Goal: Information Seeking & Learning: Find specific page/section

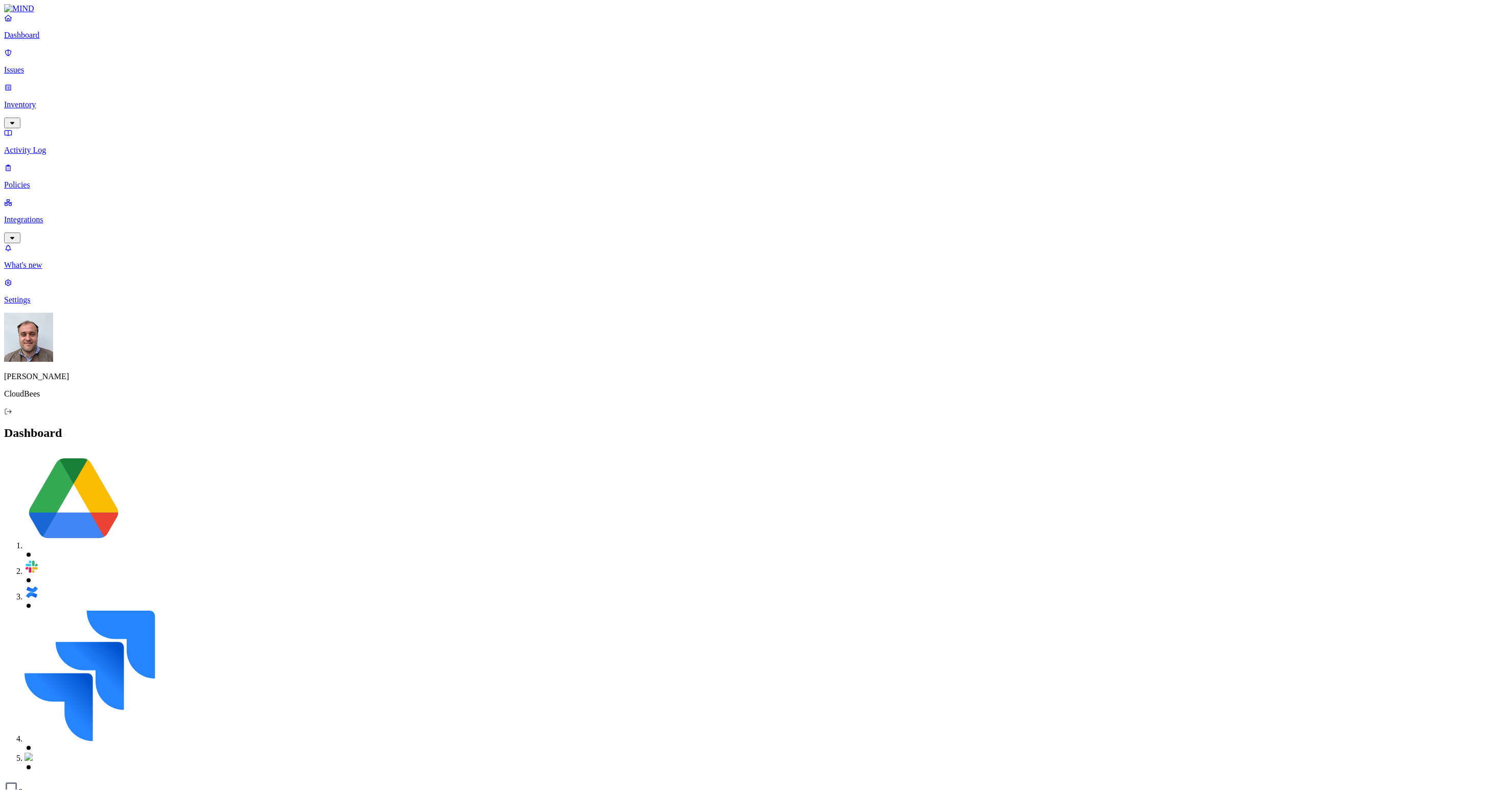
click at [42, 145] on p "Activity Log" at bounding box center [756, 150] width 1504 height 9
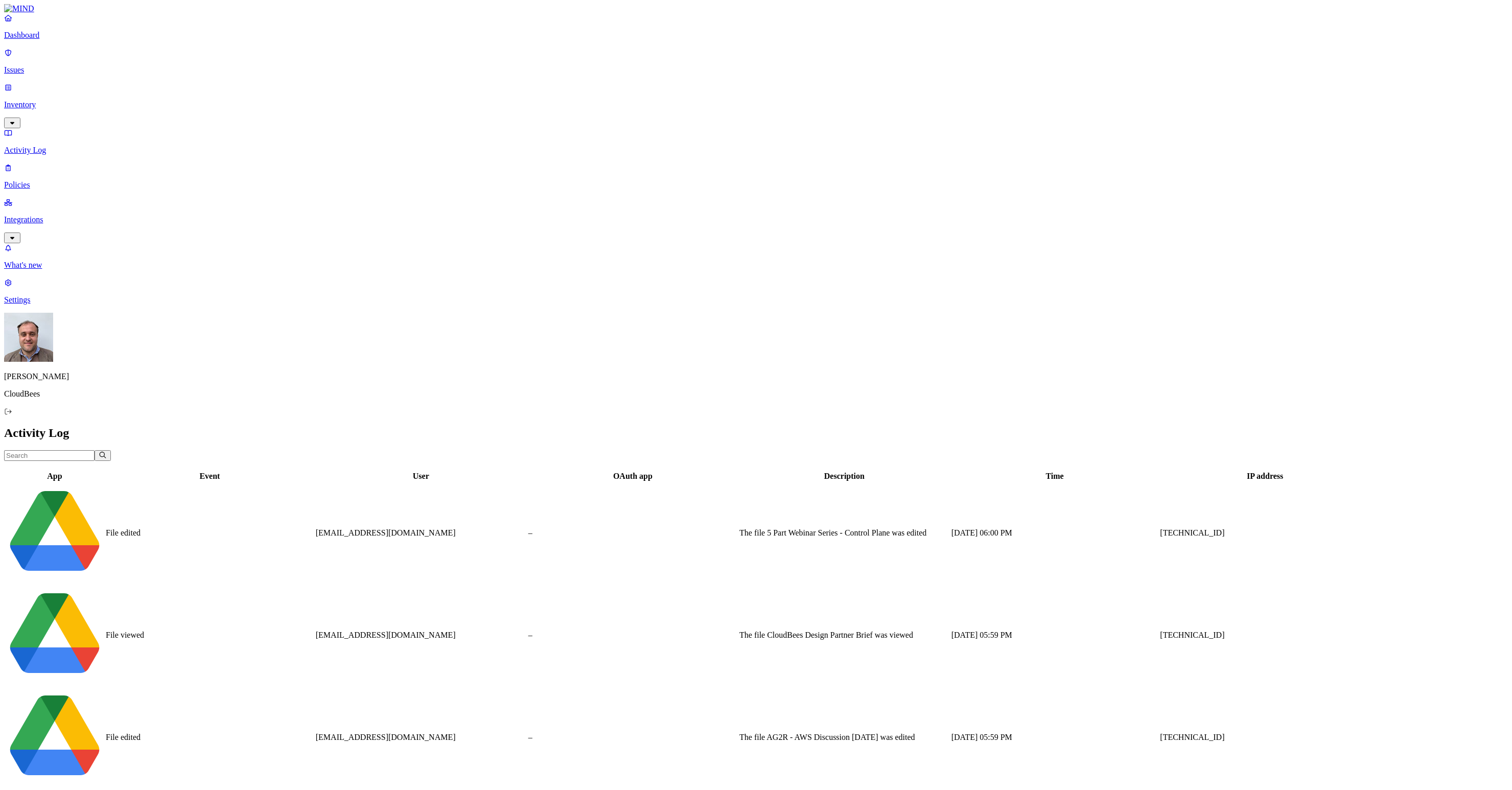
click at [95, 450] on input "text" at bounding box center [49, 456] width 90 height 11
paste input "[EMAIL_ADDRESS][DOMAIN_NAME]"
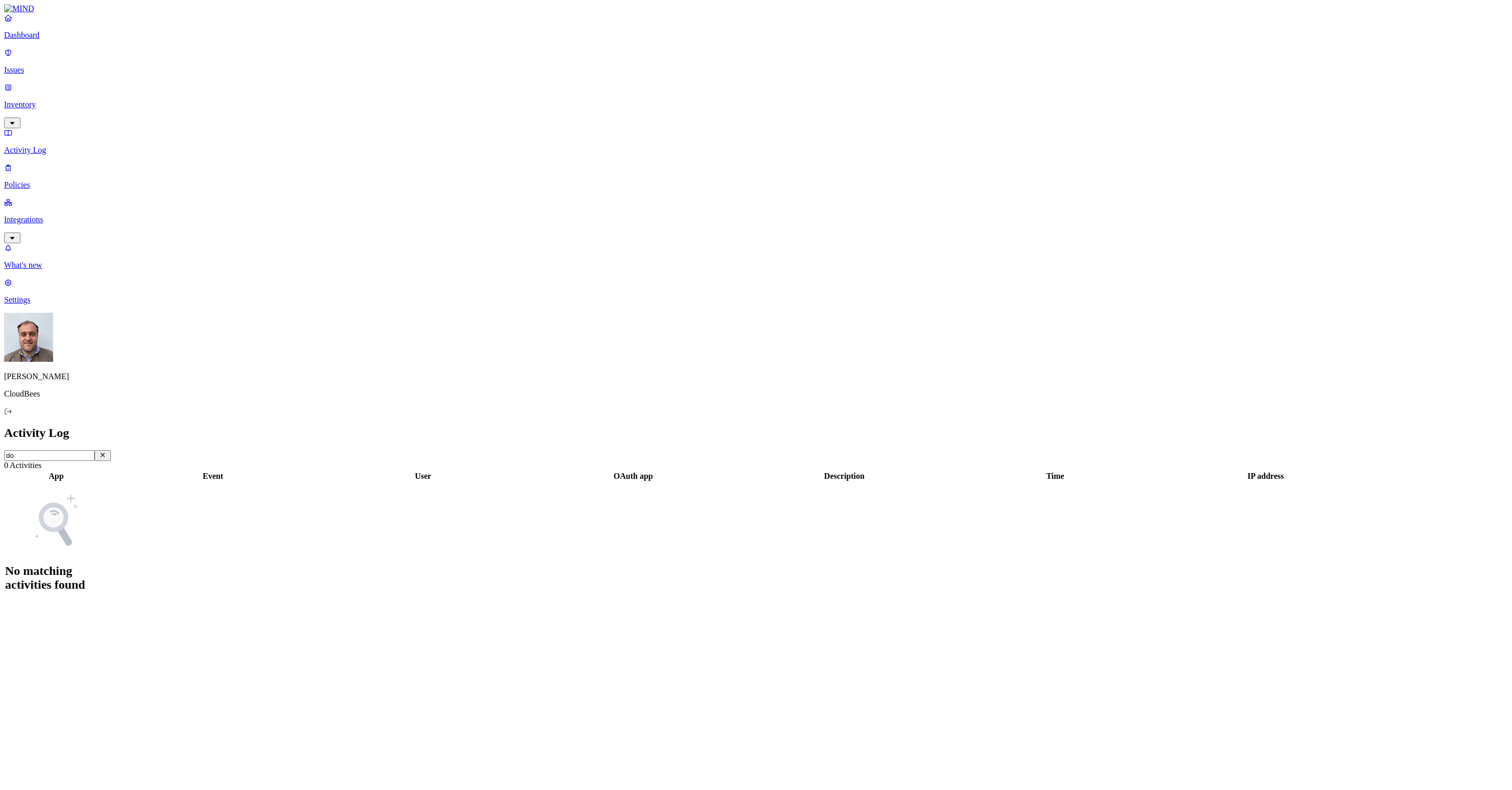
type input "d"
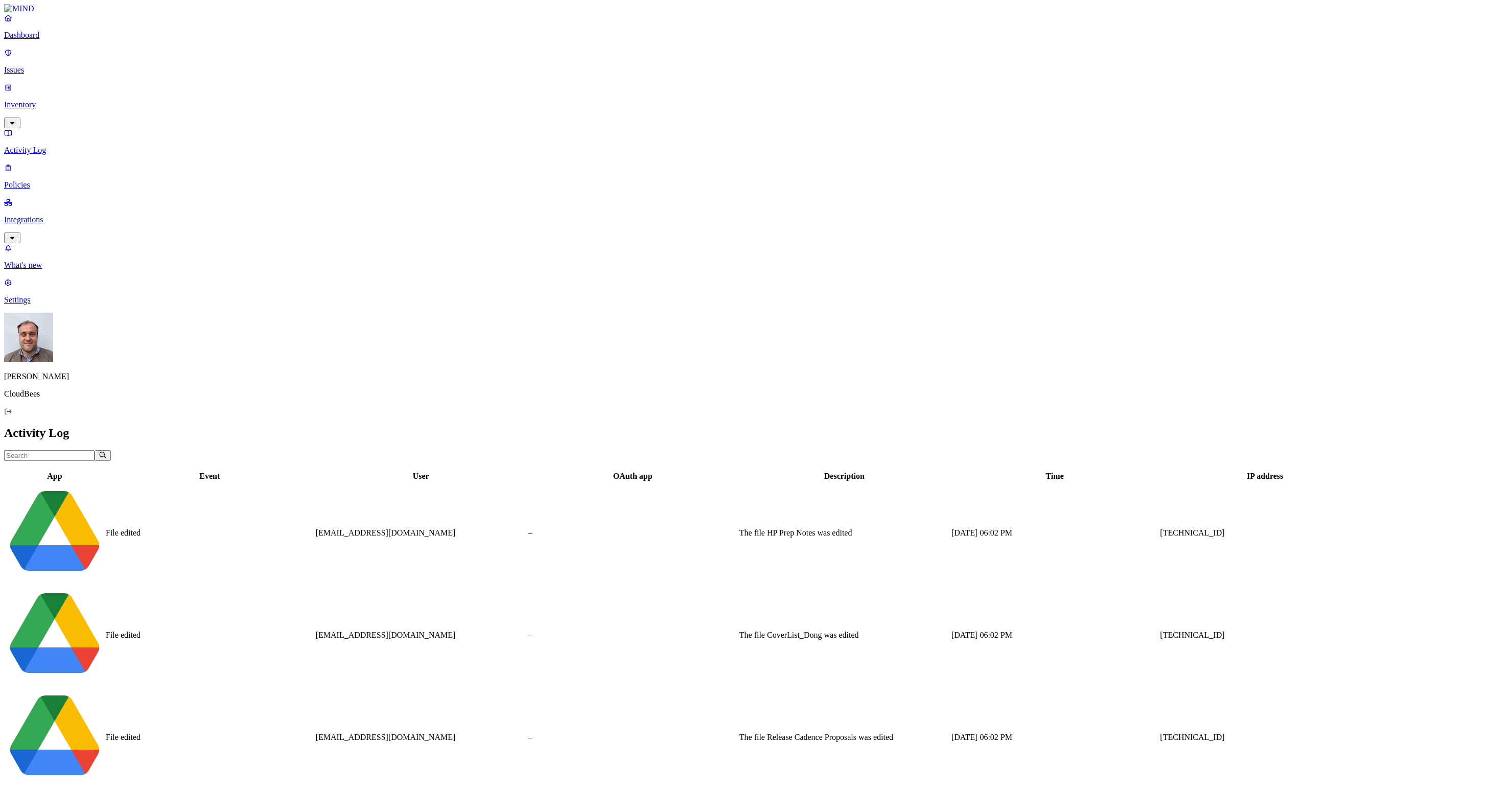
click at [38, 65] on p "Issues" at bounding box center [756, 70] width 1504 height 9
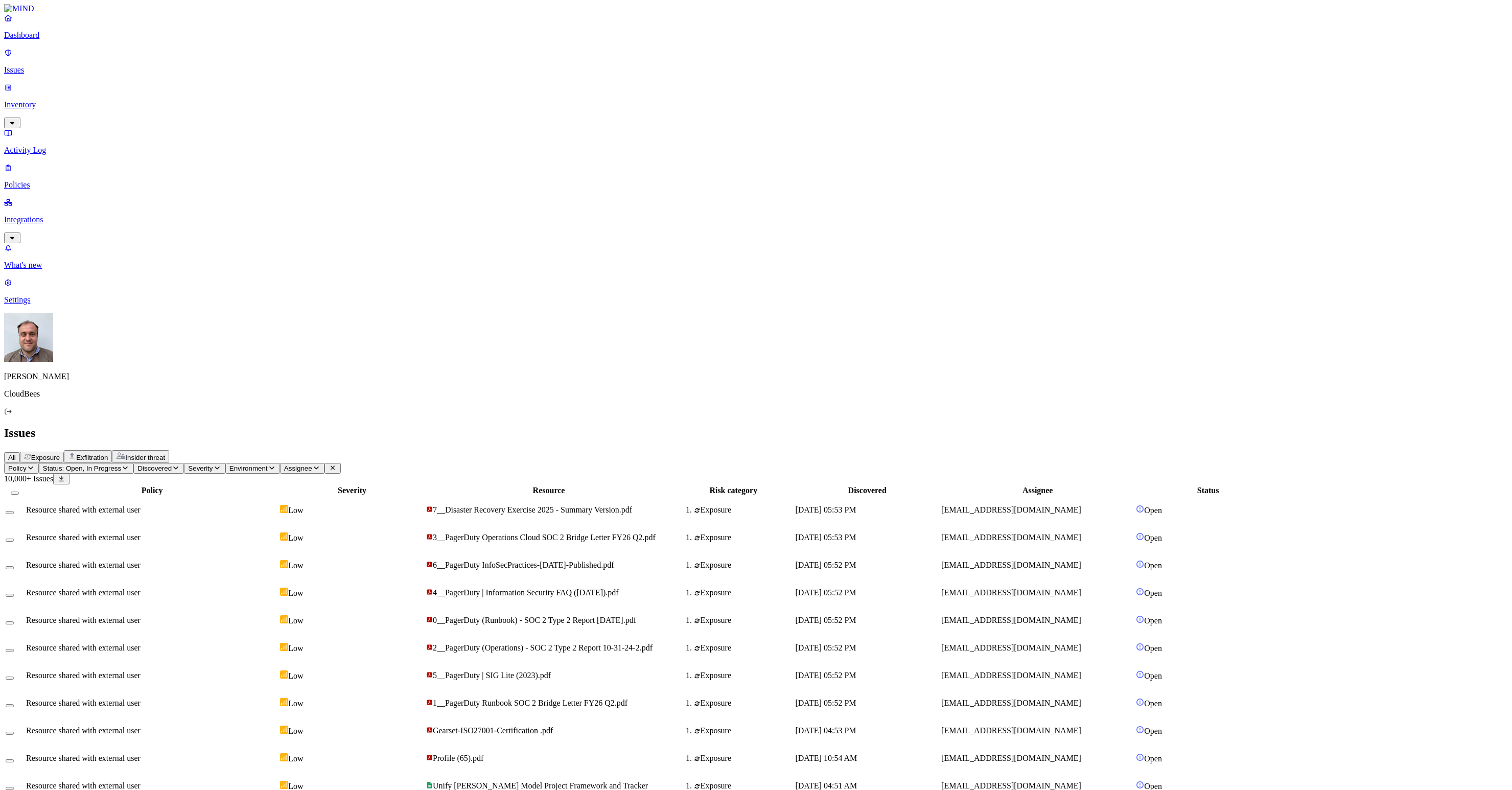
click at [61, 40] on p "Dashboard" at bounding box center [756, 36] width 1504 height 9
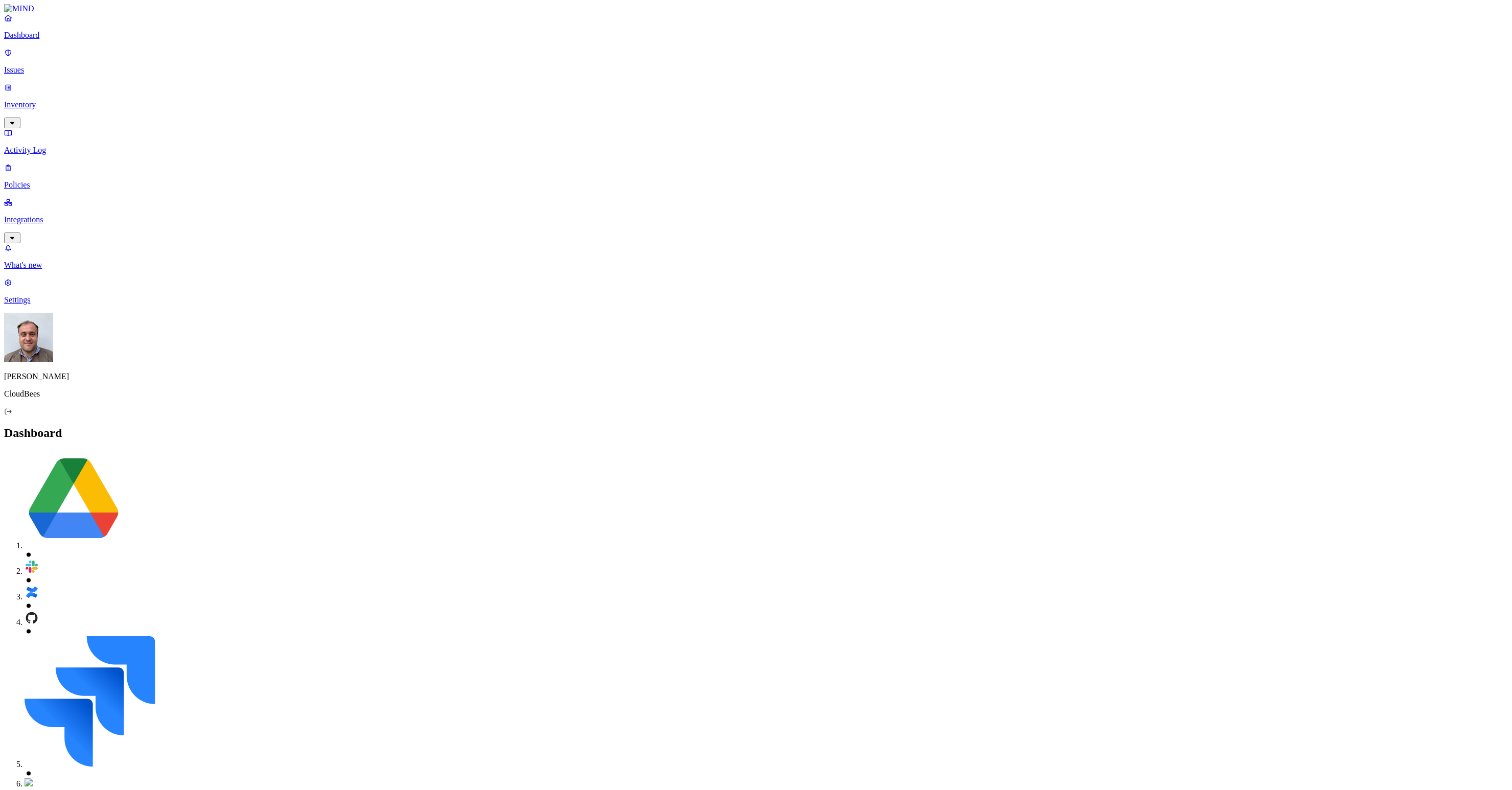
click at [53, 100] on p "Inventory" at bounding box center [756, 105] width 1504 height 9
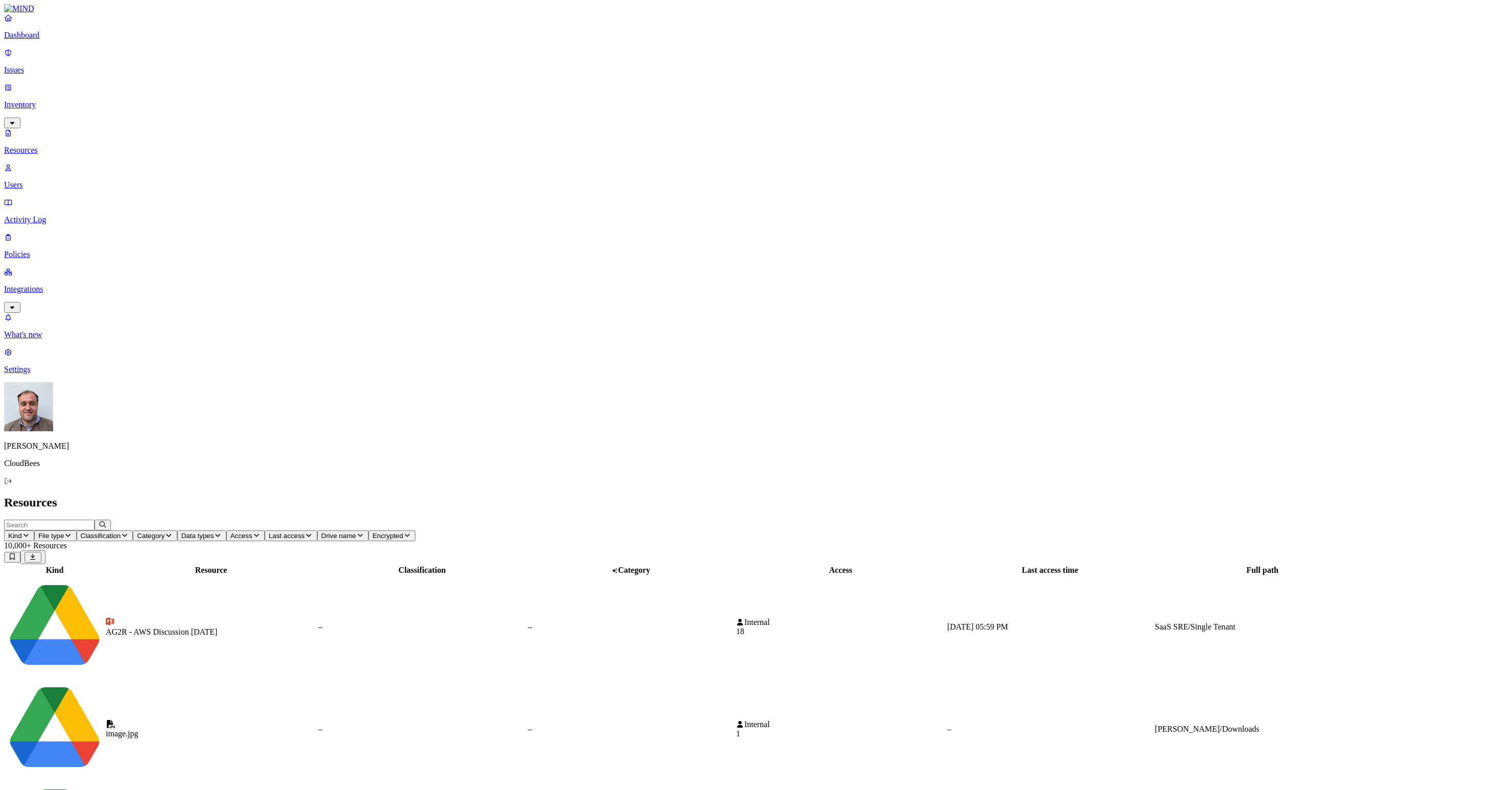
click at [95, 519] on input "text" at bounding box center [49, 525] width 90 height 11
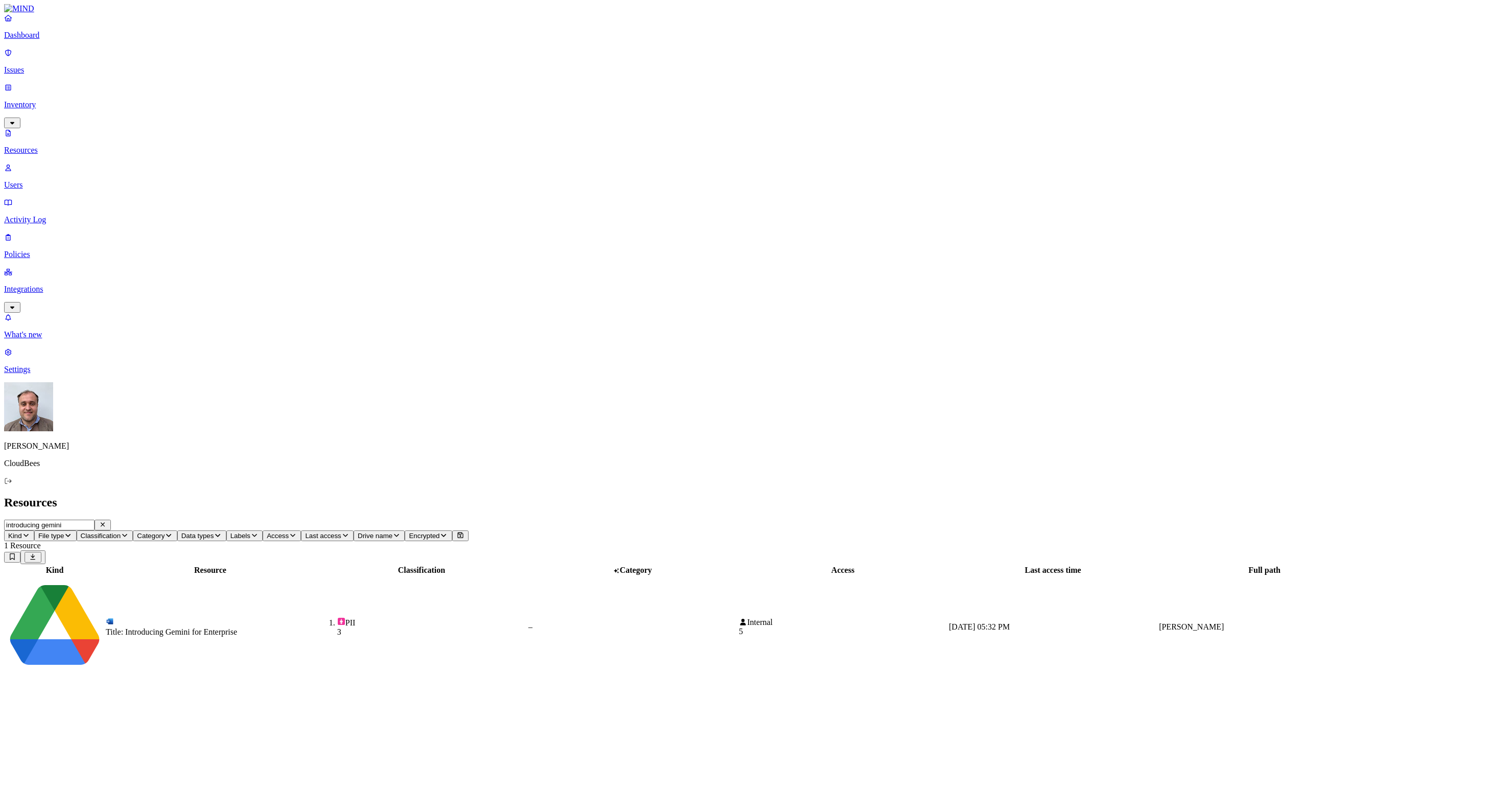
type input "introducing gemini"
click at [245, 627] on div "Title: Introducing Gemini for Enterprise" at bounding box center [210, 632] width 209 height 9
